Goal: Book appointment/travel/reservation

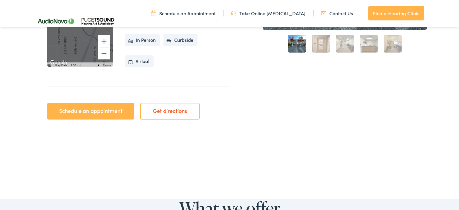
scroll to position [219, 0]
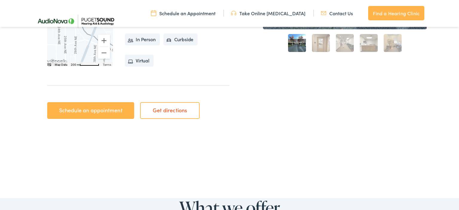
click at [104, 109] on link "Schedule an appointment" at bounding box center [90, 110] width 87 height 17
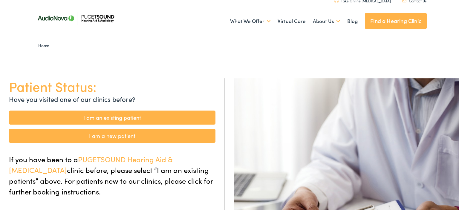
scroll to position [24, 0]
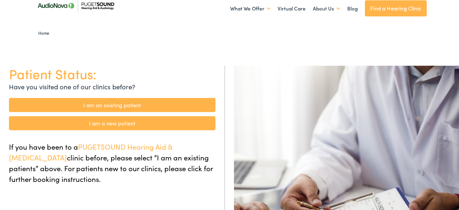
click at [113, 104] on link "I am an existing patient" at bounding box center [112, 105] width 207 height 14
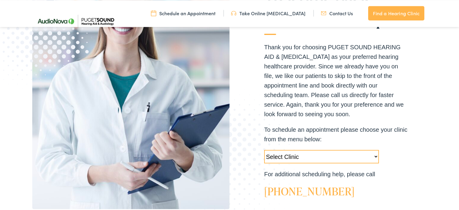
scroll to position [134, 0]
click at [264, 150] on select "Select Clinic Tukwila-WA-AudioNova 14900 Interurban Ave S #185 Tacoma-WA-AudioN…" at bounding box center [321, 156] width 115 height 13
select select "https://pshearing.alpacaaudiology.com/locations/seattle-wa/"
click option "Seattle-WA-AudioNova 2611 NE 125th St #238" at bounding box center [0, 0] width 0 height 0
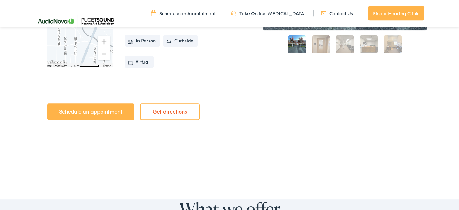
scroll to position [216, 0]
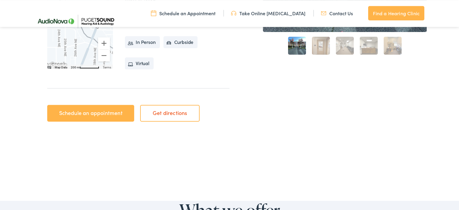
click at [105, 110] on link "Schedule an appointment" at bounding box center [90, 113] width 87 height 17
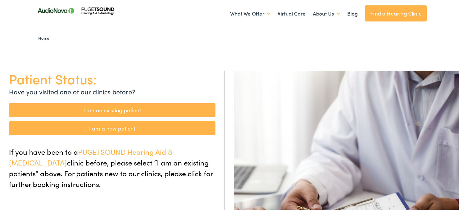
scroll to position [16, 0]
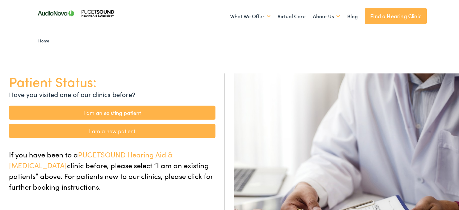
click at [121, 110] on link "I am an existing patient" at bounding box center [112, 113] width 207 height 14
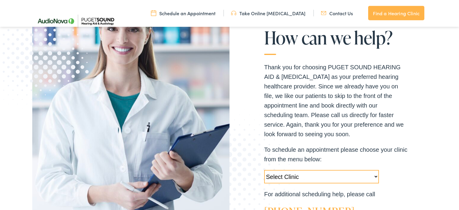
click at [376, 130] on p "Thank you for choosing PUGET SOUND HEARING AID & AUDIOLOGY as your preferred he…" at bounding box center [336, 101] width 144 height 77
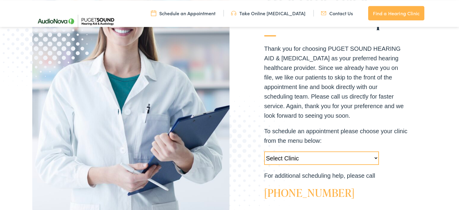
scroll to position [146, 0]
